Goal: Task Accomplishment & Management: Manage account settings

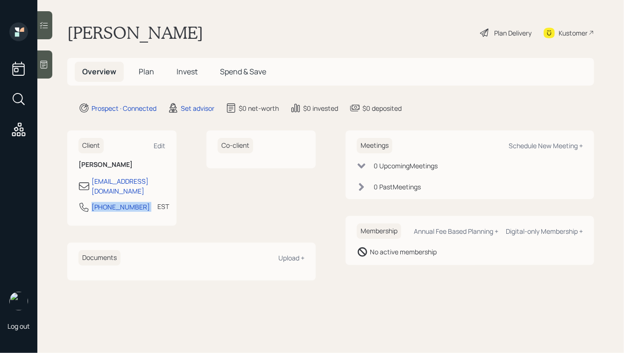
drag, startPoint x: 138, startPoint y: 200, endPoint x: 76, endPoint y: 200, distance: 62.2
click at [76, 200] on div "Client Edit [PERSON_NAME] [PERSON_NAME][EMAIL_ADDRESS][DOMAIN_NAME] [PHONE_NUMB…" at bounding box center [121, 177] width 109 height 95
copy div "[PHONE_NUMBER]"
click at [537, 148] on div "Schedule New Meeting +" at bounding box center [546, 145] width 74 height 9
select select "round-[PERSON_NAME]"
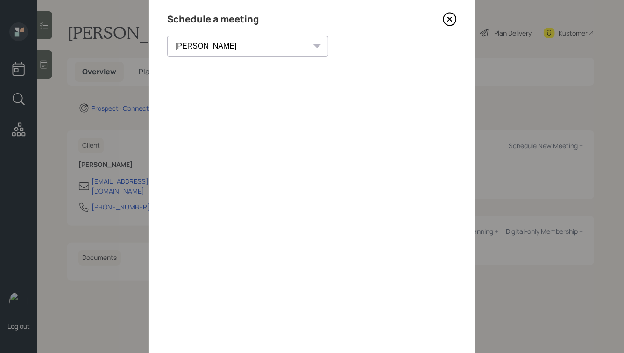
scroll to position [35, 0]
